Goal: Transaction & Acquisition: Purchase product/service

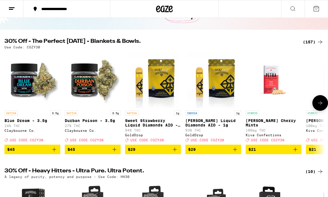
scroll to position [43, 0]
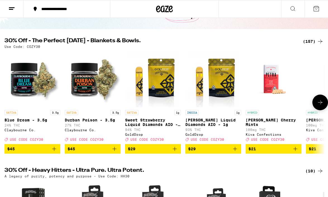
click at [315, 107] on button at bounding box center [321, 102] width 16 height 16
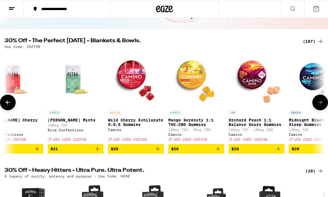
click at [315, 107] on button at bounding box center [321, 102] width 16 height 16
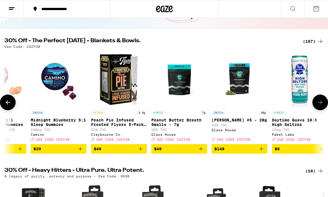
click at [315, 107] on button at bounding box center [321, 102] width 16 height 16
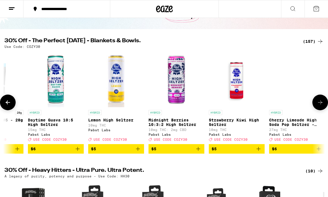
scroll to position [0, 775]
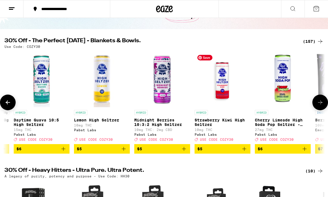
click at [222, 89] on img "Open page for Strawberry Kiwi High Seltzer from Pabst Labs" at bounding box center [223, 79] width 56 height 56
click at [281, 121] on p "Cherry Limeade High Soda Pop Seltzer - 25mg" at bounding box center [283, 122] width 56 height 9
click at [277, 152] on span "$6" at bounding box center [283, 148] width 50 height 7
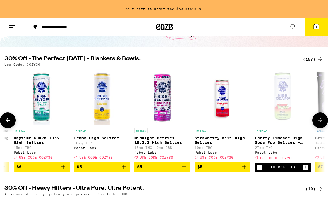
scroll to position [61, 0]
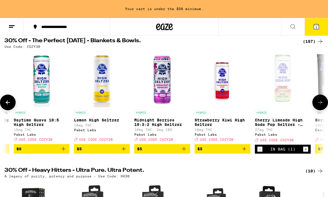
click at [323, 106] on icon at bounding box center [320, 102] width 7 height 7
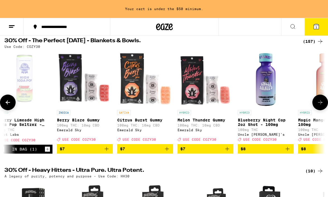
click at [323, 106] on icon at bounding box center [320, 102] width 7 height 7
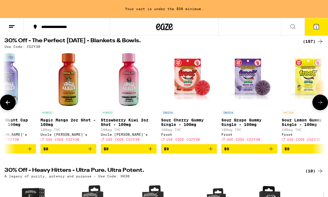
click at [323, 106] on icon at bounding box center [320, 102] width 7 height 7
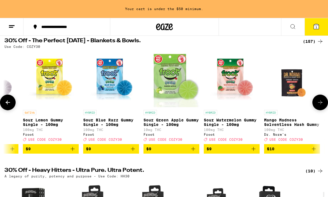
click at [323, 106] on icon at bounding box center [320, 102] width 7 height 7
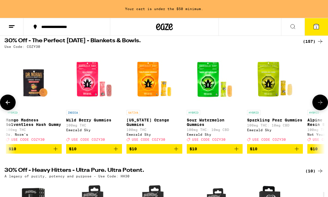
click at [323, 106] on icon at bounding box center [320, 102] width 7 height 7
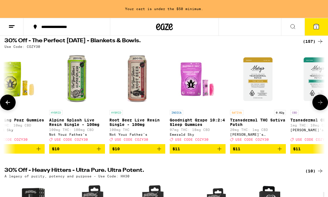
click at [323, 106] on icon at bounding box center [320, 102] width 7 height 7
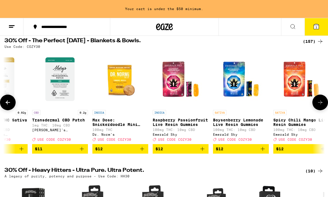
click at [323, 106] on icon at bounding box center [320, 102] width 7 height 7
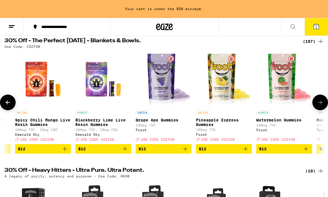
click at [323, 106] on icon at bounding box center [320, 102] width 7 height 7
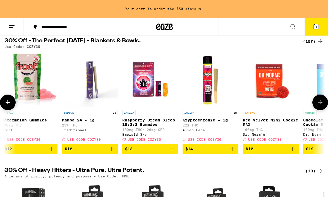
scroll to position [0, 2842]
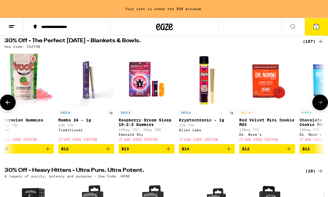
click at [323, 106] on icon at bounding box center [320, 102] width 7 height 7
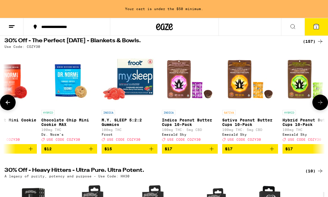
click at [323, 106] on icon at bounding box center [320, 102] width 7 height 7
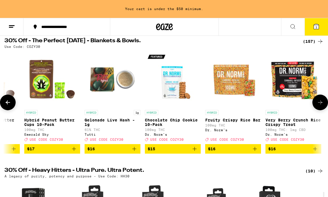
click at [323, 106] on icon at bounding box center [320, 102] width 7 height 7
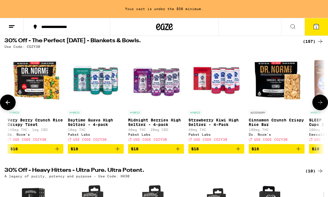
scroll to position [0, 3617]
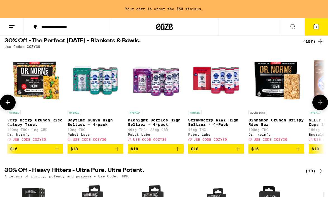
click at [323, 106] on icon at bounding box center [320, 102] width 7 height 7
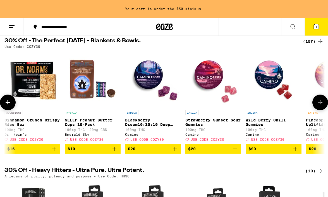
scroll to position [0, 3875]
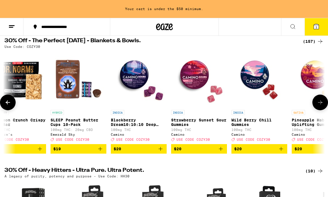
click at [8, 104] on icon at bounding box center [7, 102] width 7 height 7
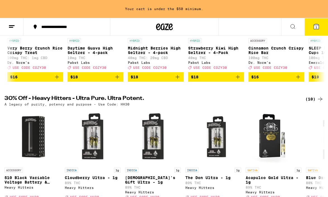
scroll to position [79, 0]
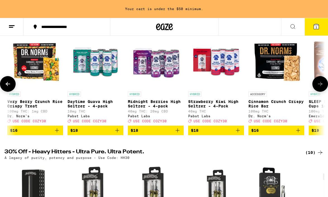
click at [319, 83] on button at bounding box center [321, 84] width 16 height 16
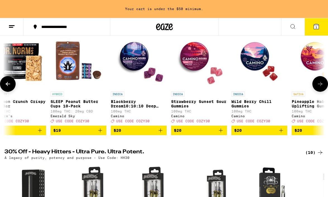
click at [319, 87] on icon at bounding box center [320, 83] width 7 height 7
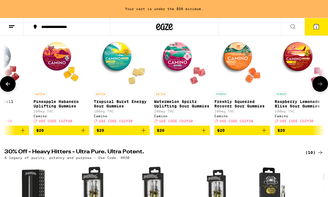
click at [319, 87] on icon at bounding box center [320, 83] width 7 height 7
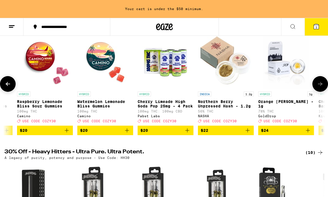
scroll to position [0, 4392]
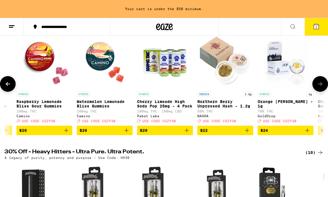
click at [320, 90] on button at bounding box center [321, 84] width 16 height 16
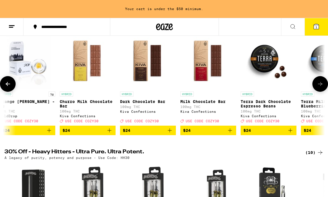
click at [320, 90] on button at bounding box center [321, 84] width 16 height 16
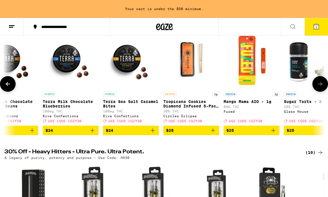
click at [320, 90] on button at bounding box center [321, 84] width 16 height 16
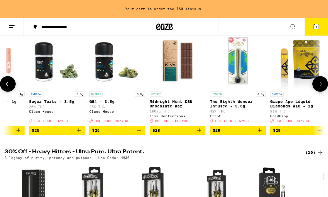
scroll to position [0, 5167]
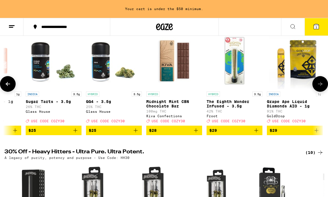
click at [320, 90] on button at bounding box center [321, 84] width 16 height 16
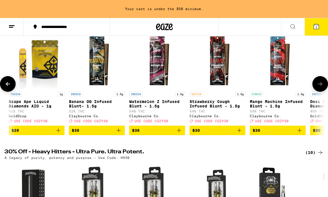
click at [320, 90] on button at bounding box center [321, 84] width 16 height 16
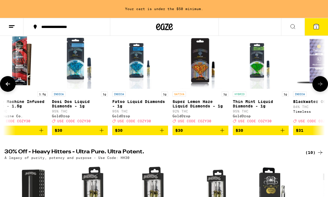
click at [320, 90] on button at bounding box center [321, 84] width 16 height 16
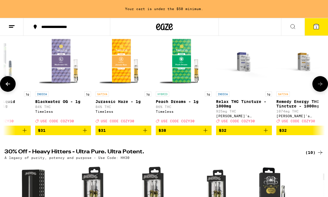
click at [320, 90] on button at bounding box center [321, 84] width 16 height 16
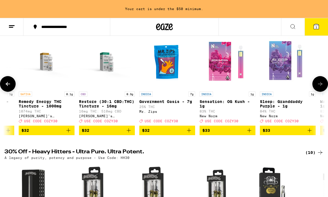
click at [320, 90] on button at bounding box center [321, 84] width 16 height 16
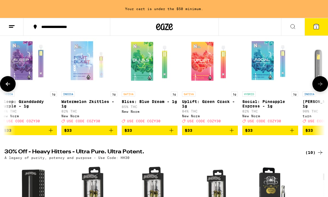
click at [320, 90] on button at bounding box center [321, 84] width 16 height 16
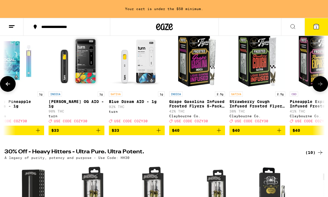
click at [320, 90] on button at bounding box center [321, 84] width 16 height 16
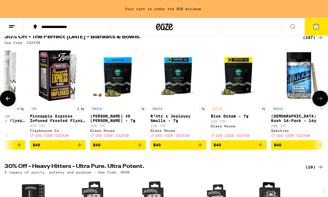
scroll to position [65, 0]
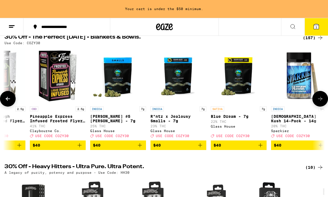
click at [321, 102] on icon at bounding box center [320, 98] width 7 height 7
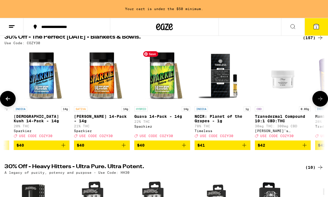
scroll to position [0, 7230]
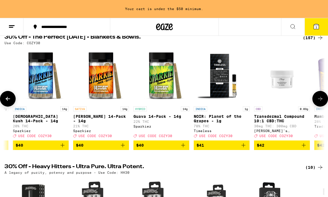
click at [123, 147] on icon "Add to bag" at bounding box center [123, 145] width 4 height 4
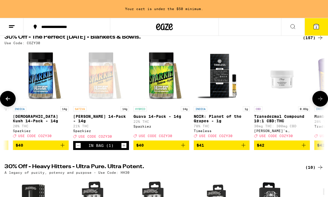
click at [64, 147] on icon "Add to bag" at bounding box center [63, 145] width 4 height 4
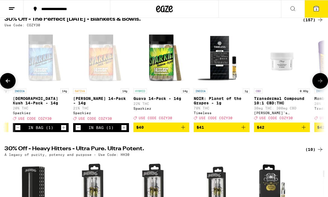
scroll to position [47, 0]
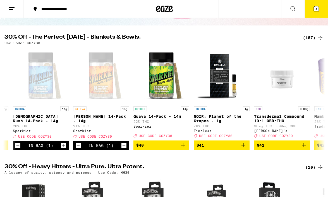
click at [315, 14] on button "3" at bounding box center [316, 8] width 23 height 17
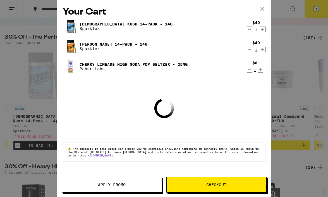
click at [94, 186] on button "Apply Promo" at bounding box center [112, 185] width 100 height 16
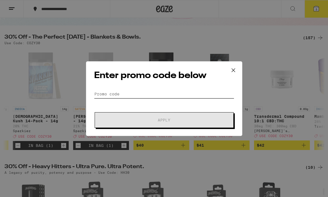
click at [111, 97] on input "Promo Code" at bounding box center [164, 94] width 140 height 8
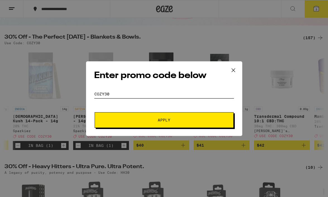
type input "cozy30"
click at [95, 112] on button "Apply" at bounding box center [164, 120] width 139 height 16
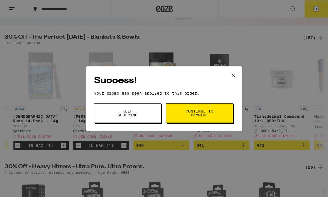
click at [209, 109] on span "Continue to payment" at bounding box center [199, 113] width 28 height 8
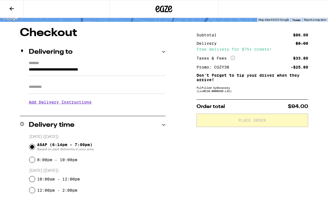
scroll to position [18, 0]
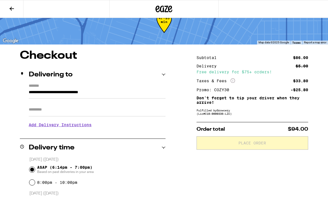
click at [123, 107] on input "Apt/Suite" at bounding box center [97, 109] width 137 height 13
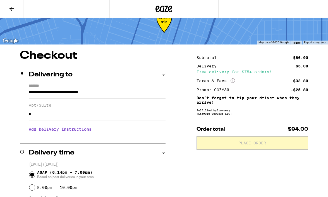
type input "*"
click at [150, 173] on div "ASAP (6:14pm - 7:00pm) Based on past deliveries in your area" at bounding box center [97, 174] width 137 height 15
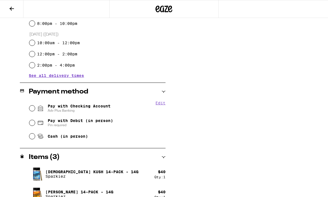
scroll to position [201, 0]
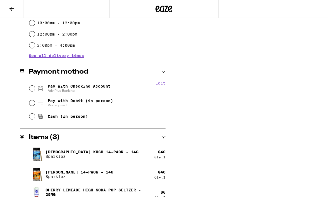
click at [101, 86] on span "Pay with Checking Account Adv Plus Banking" at bounding box center [79, 88] width 63 height 9
click at [35, 86] on input "Pay with Checking Account Adv Plus Banking" at bounding box center [32, 88] width 6 height 6
radio input "true"
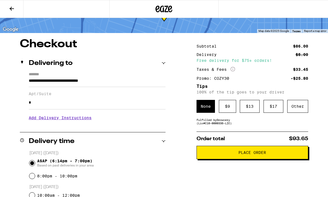
scroll to position [35, 0]
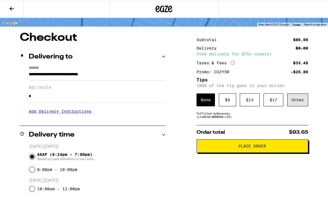
click at [288, 103] on div "Other" at bounding box center [297, 99] width 21 height 13
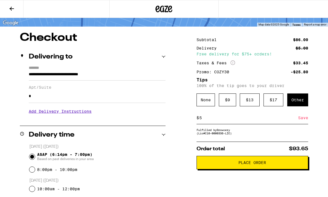
type input "5"
click at [303, 119] on div "Save" at bounding box center [303, 117] width 10 height 12
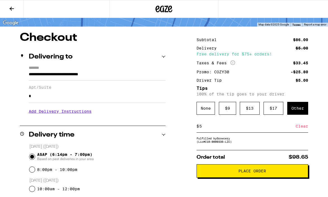
click at [254, 173] on span "Place Order" at bounding box center [253, 171] width 28 height 4
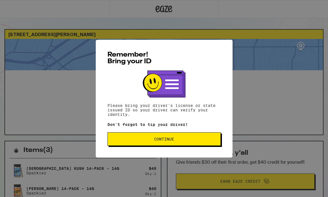
click at [169, 134] on button "Continue" at bounding box center [164, 138] width 113 height 13
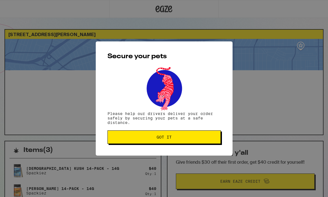
click at [169, 134] on button "Got it" at bounding box center [164, 136] width 113 height 13
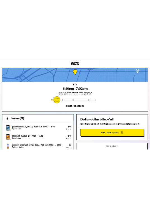
scroll to position [7, 0]
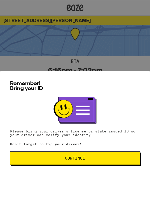
click at [62, 165] on button "Continue" at bounding box center [75, 157] width 130 height 13
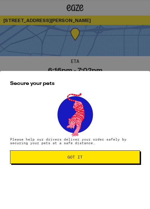
click at [61, 155] on button "Got it" at bounding box center [75, 156] width 130 height 13
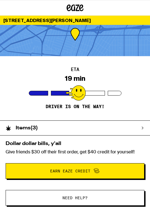
click at [92, 50] on div at bounding box center [75, 40] width 150 height 31
click at [54, 57] on div "ETA 19 min Driver is on the way!" at bounding box center [75, 88] width 150 height 64
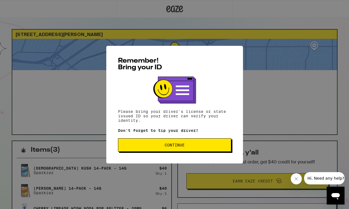
click at [177, 145] on span "Continue" at bounding box center [175, 145] width 20 height 4
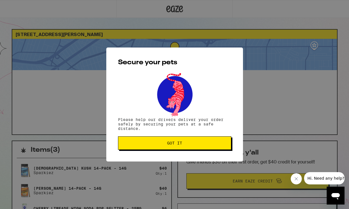
click at [178, 144] on span "Got it" at bounding box center [174, 143] width 15 height 4
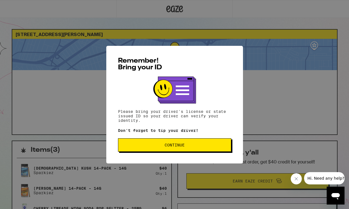
click at [180, 150] on button "Continue" at bounding box center [174, 144] width 113 height 13
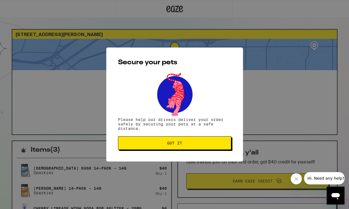
click at [163, 140] on button "Got it" at bounding box center [174, 142] width 113 height 13
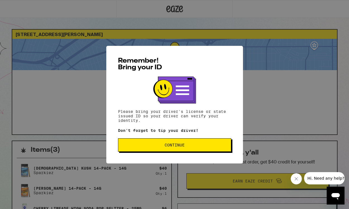
click at [167, 150] on button "Continue" at bounding box center [174, 144] width 113 height 13
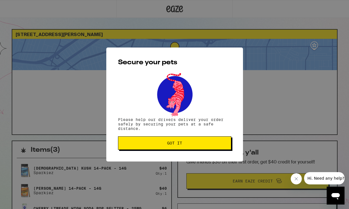
click at [189, 140] on button "Got it" at bounding box center [174, 142] width 113 height 13
